Goal: Information Seeking & Learning: Find specific fact

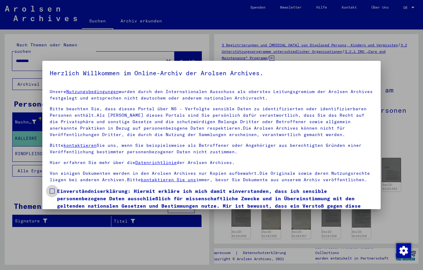
click at [52, 190] on span at bounding box center [52, 190] width 5 height 5
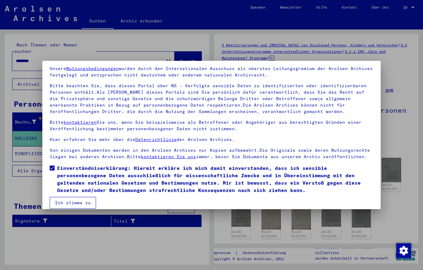
scroll to position [30, 0]
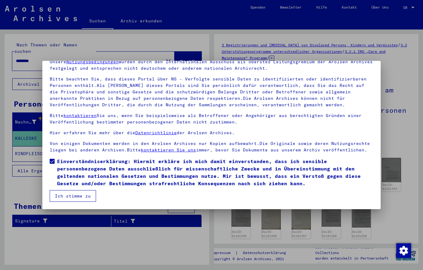
click at [78, 194] on button "Ich stimme zu" at bounding box center [73, 196] width 46 height 12
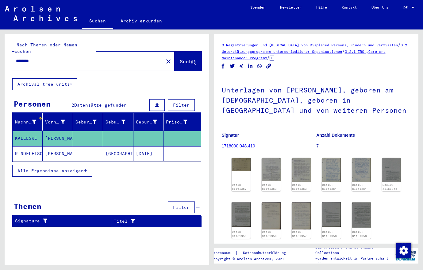
click at [41, 58] on input "********" at bounding box center [88, 61] width 144 height 6
type input "**********"
click at [180, 58] on span "Suche" at bounding box center [187, 61] width 15 height 6
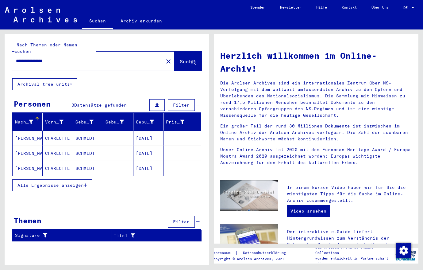
click at [25, 132] on mat-cell "[PERSON_NAME]" at bounding box center [28, 138] width 30 height 15
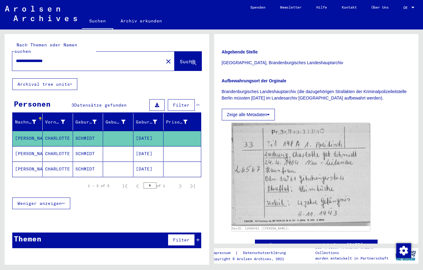
scroll to position [199, 0]
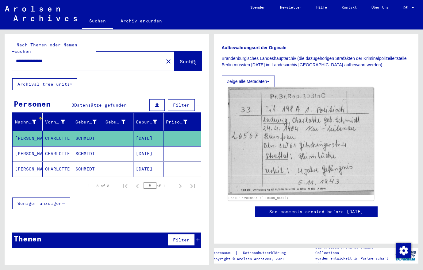
click at [283, 171] on img at bounding box center [301, 141] width 146 height 108
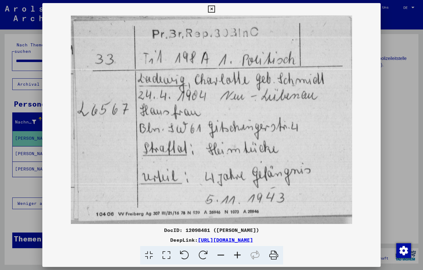
click at [215, 9] on icon at bounding box center [211, 9] width 7 height 7
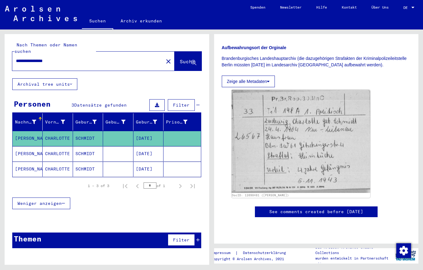
click at [29, 147] on mat-cell "[PERSON_NAME]" at bounding box center [28, 153] width 30 height 15
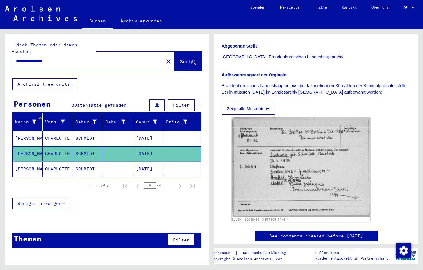
scroll to position [199, 0]
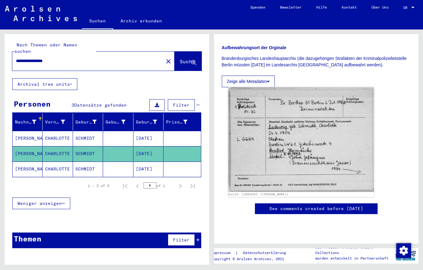
click at [306, 138] on img at bounding box center [301, 139] width 146 height 105
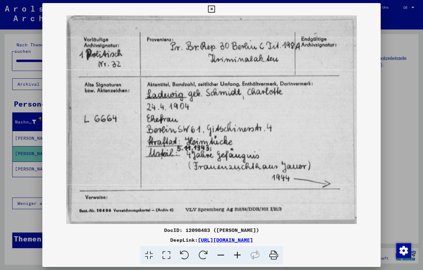
click at [215, 10] on icon at bounding box center [211, 9] width 7 height 7
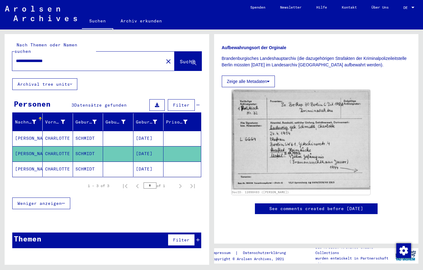
click at [19, 164] on mat-cell "[PERSON_NAME]" at bounding box center [28, 168] width 30 height 15
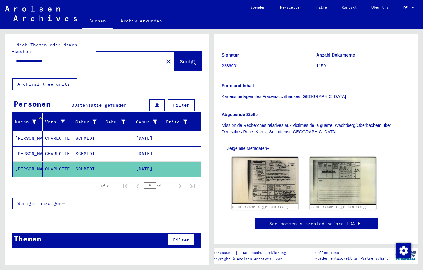
scroll to position [66, 0]
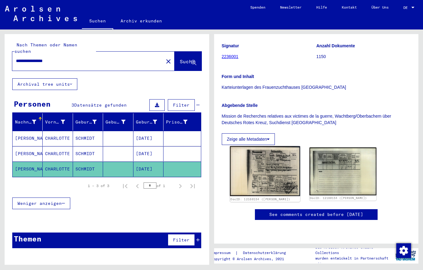
click at [260, 169] on img at bounding box center [265, 171] width 70 height 50
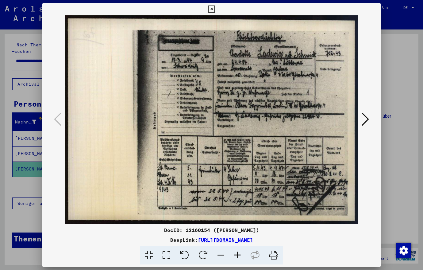
click at [275, 106] on img at bounding box center [211, 119] width 297 height 208
click at [251, 84] on img at bounding box center [211, 119] width 297 height 208
click at [367, 126] on icon at bounding box center [365, 119] width 7 height 15
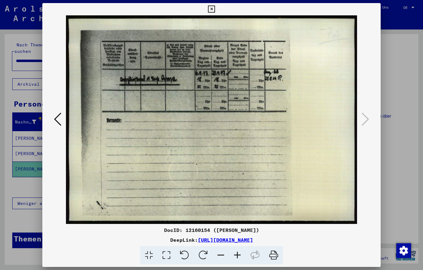
click at [215, 7] on icon at bounding box center [211, 9] width 7 height 7
